Goal: Task Accomplishment & Management: Manage account settings

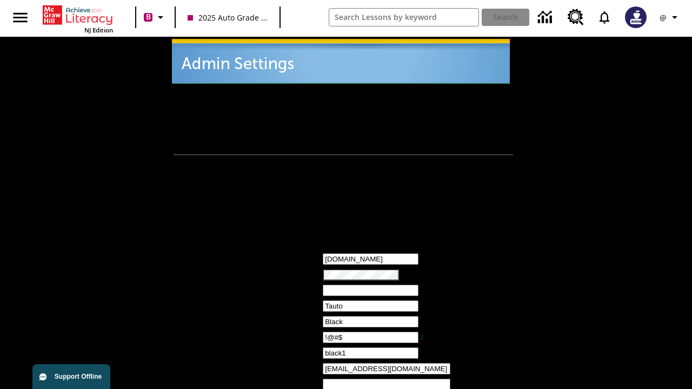
type input "!@#$"
click at [670, 17] on icon "Profile/Settings" at bounding box center [674, 17] width 13 height 13
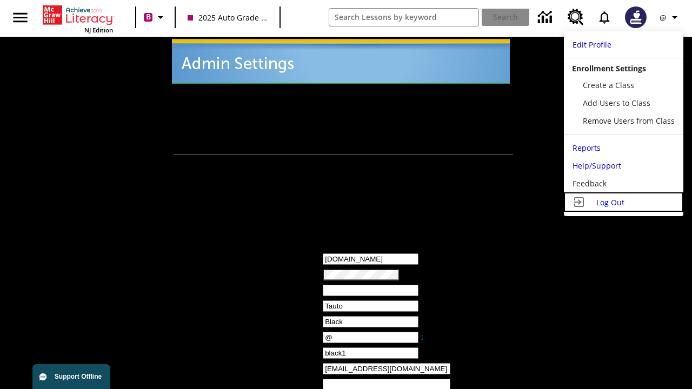
click at [623, 202] on span "Log Out" at bounding box center [610, 202] width 28 height 10
